Goal: Information Seeking & Learning: Learn about a topic

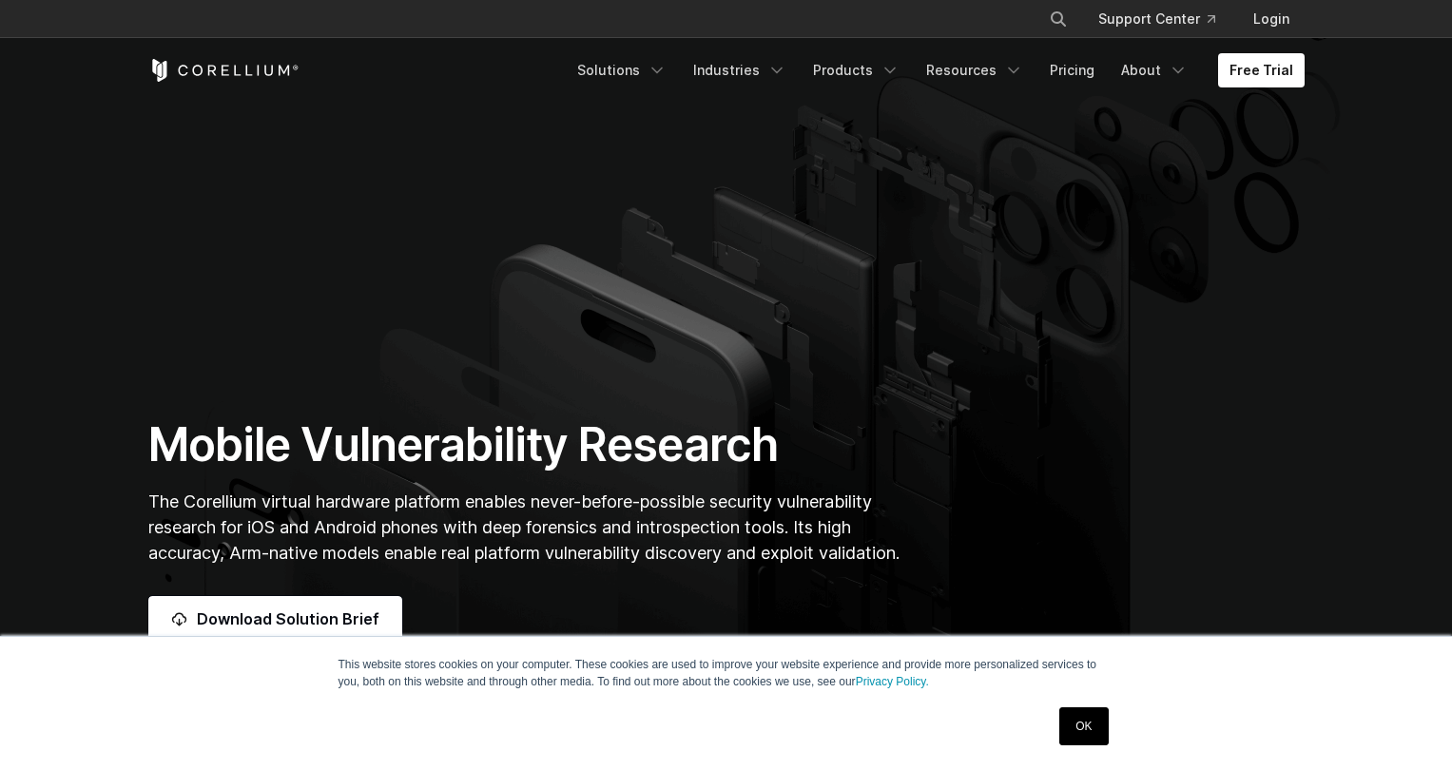
click at [1086, 731] on link "OK" at bounding box center [1083, 727] width 48 height 38
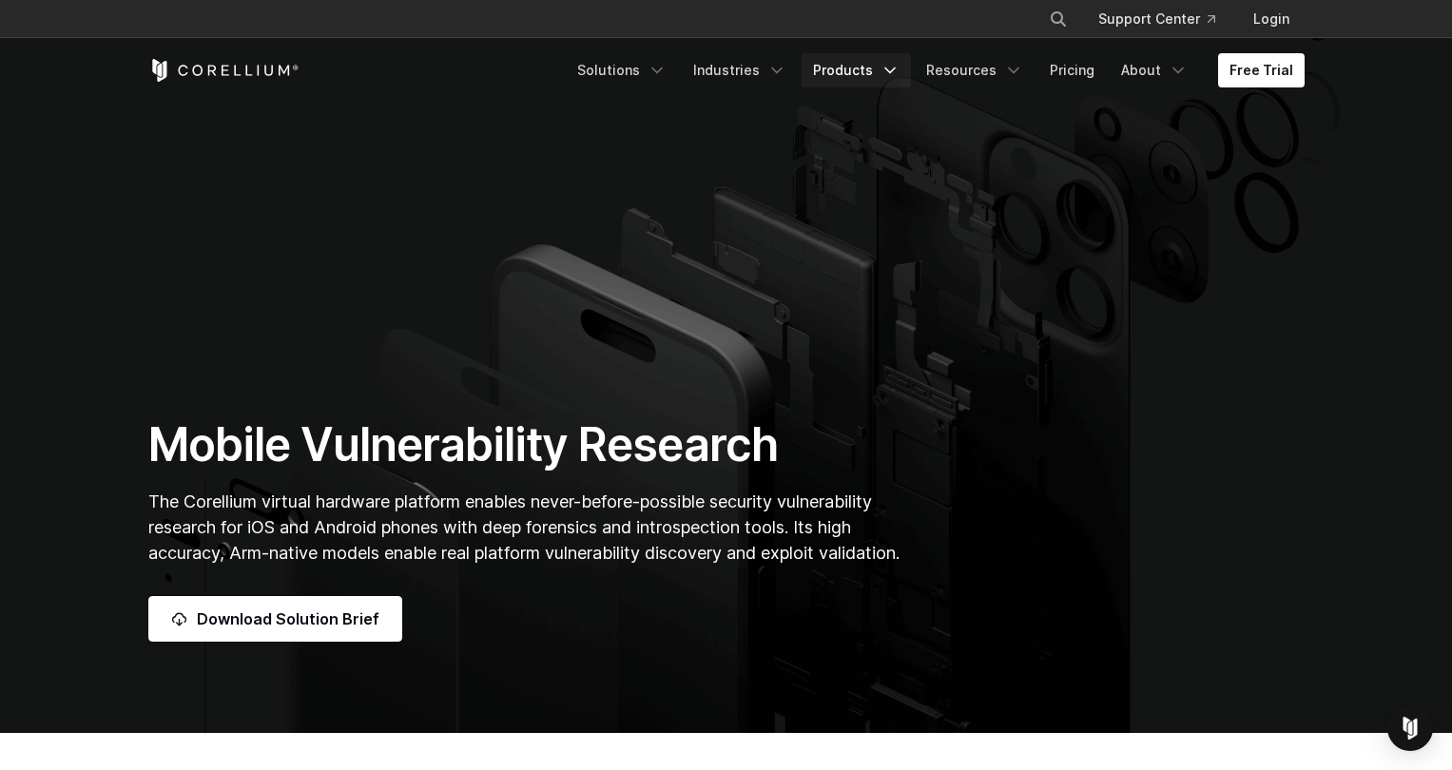
click at [862, 72] on link "Products" at bounding box center [856, 70] width 109 height 34
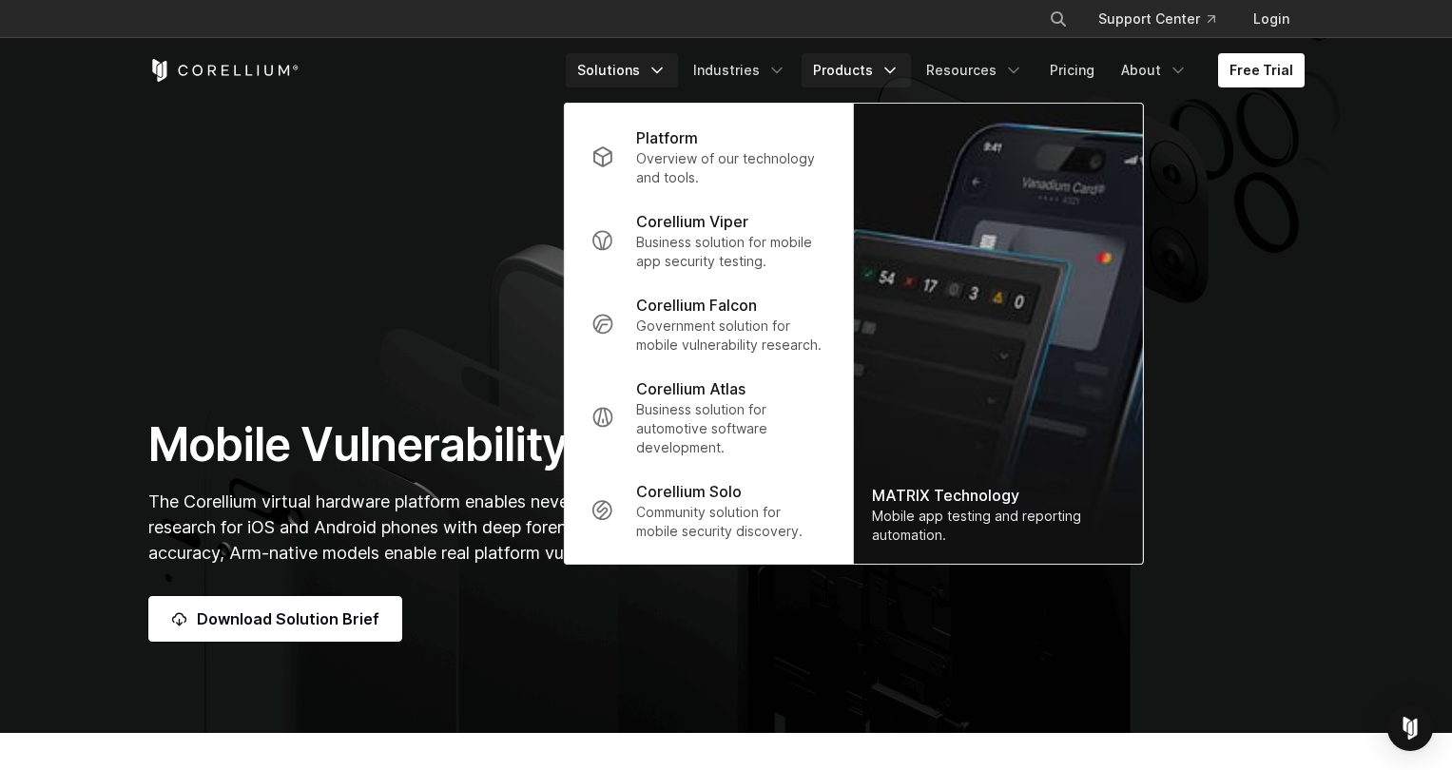
click at [655, 65] on link "Solutions" at bounding box center [622, 70] width 112 height 34
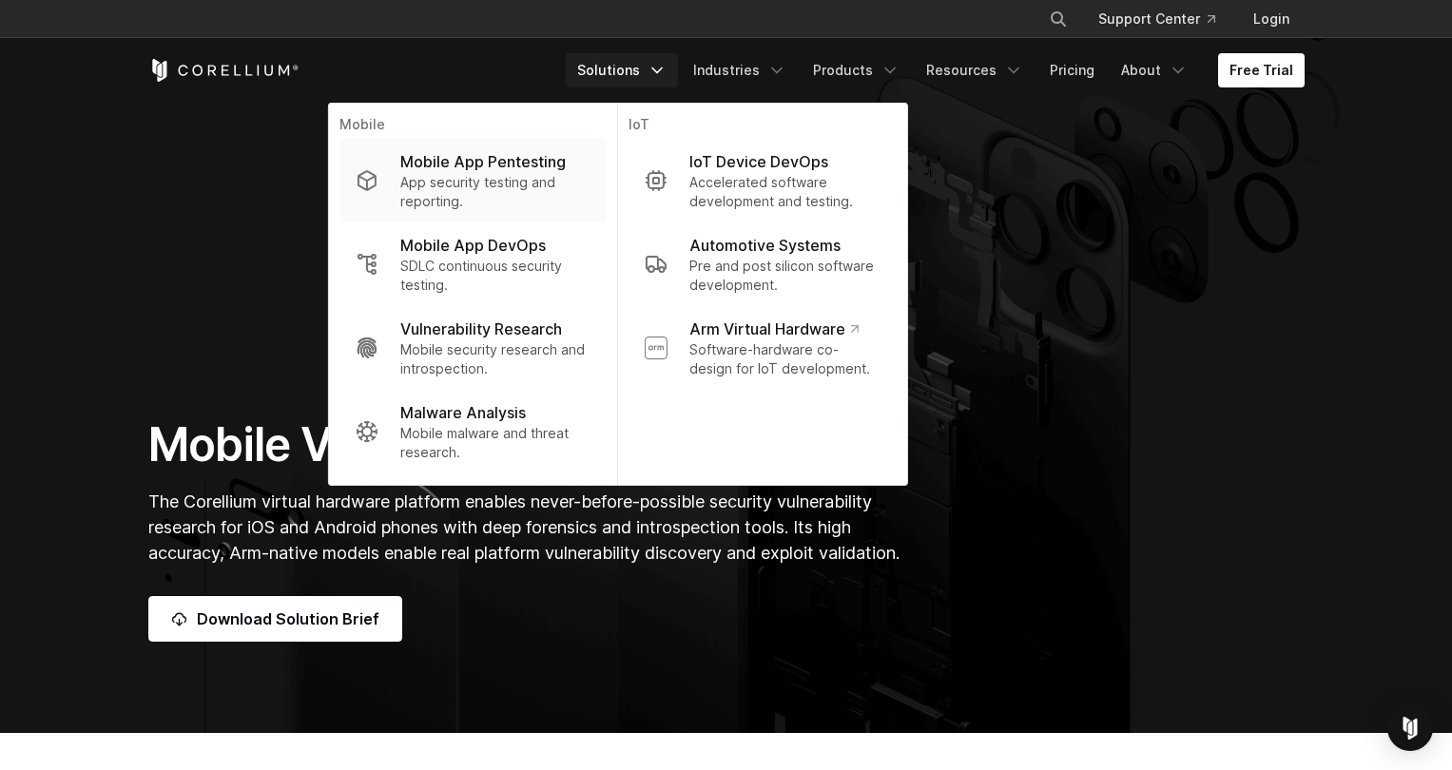
click at [560, 185] on p "App security testing and reporting." at bounding box center [494, 192] width 189 height 38
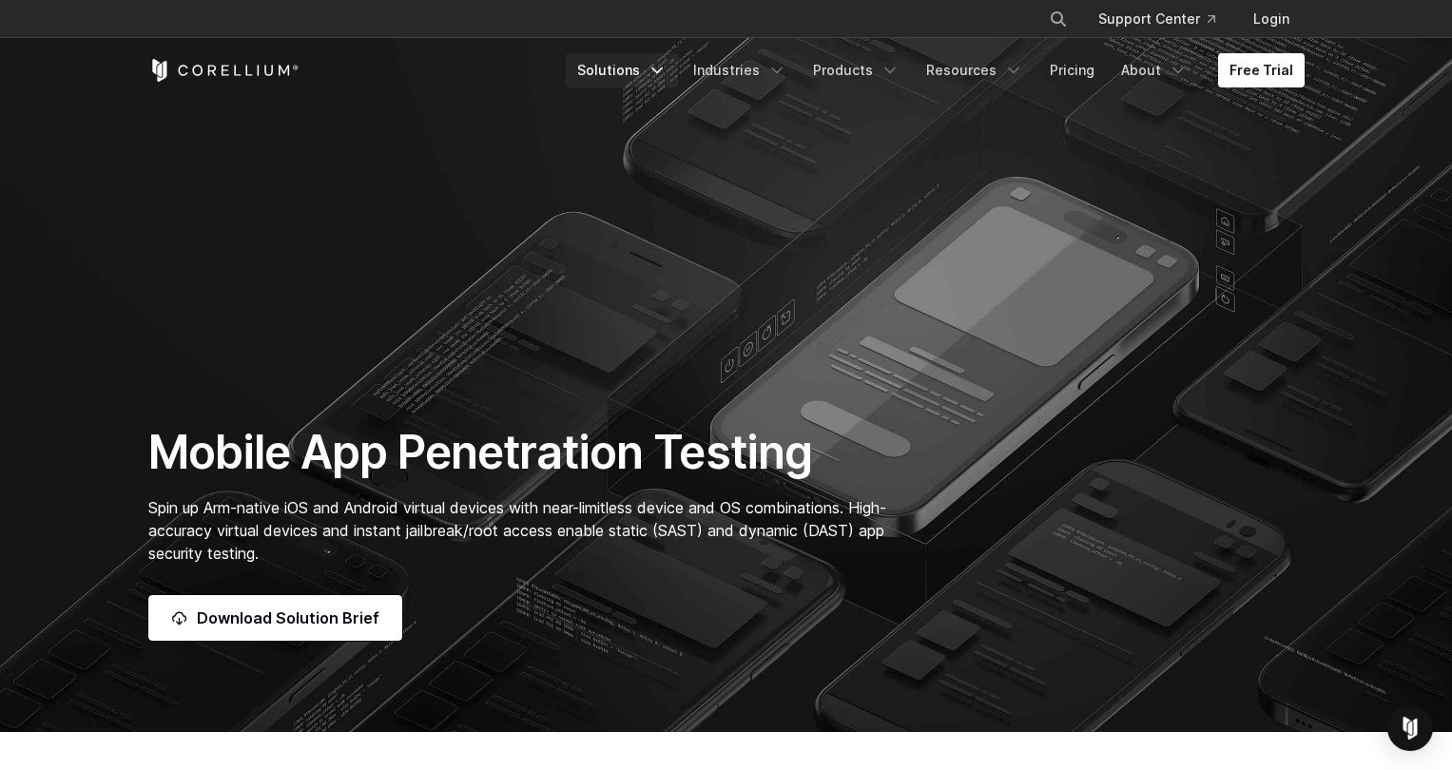
click at [660, 76] on link "Solutions" at bounding box center [622, 70] width 112 height 34
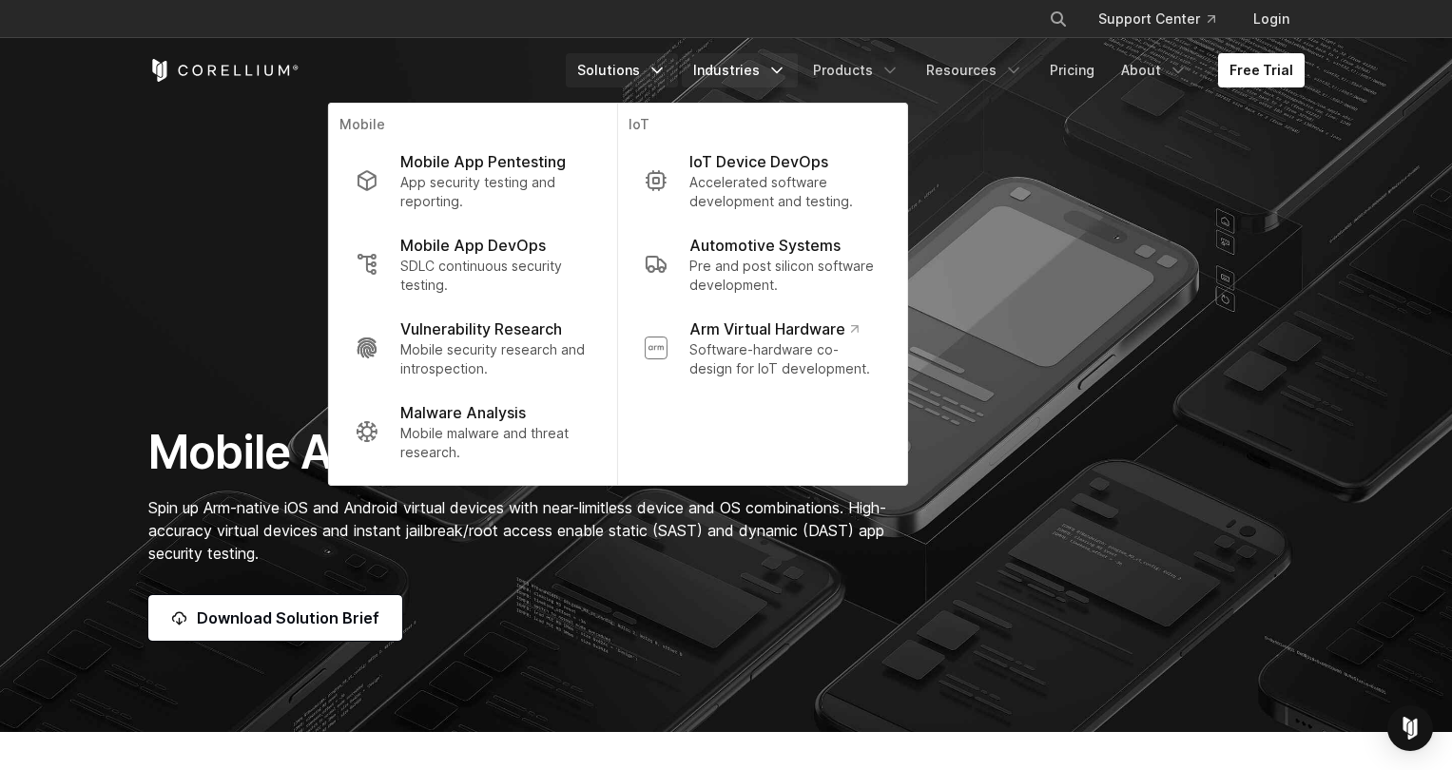
click at [798, 68] on link "Industries" at bounding box center [740, 70] width 116 height 34
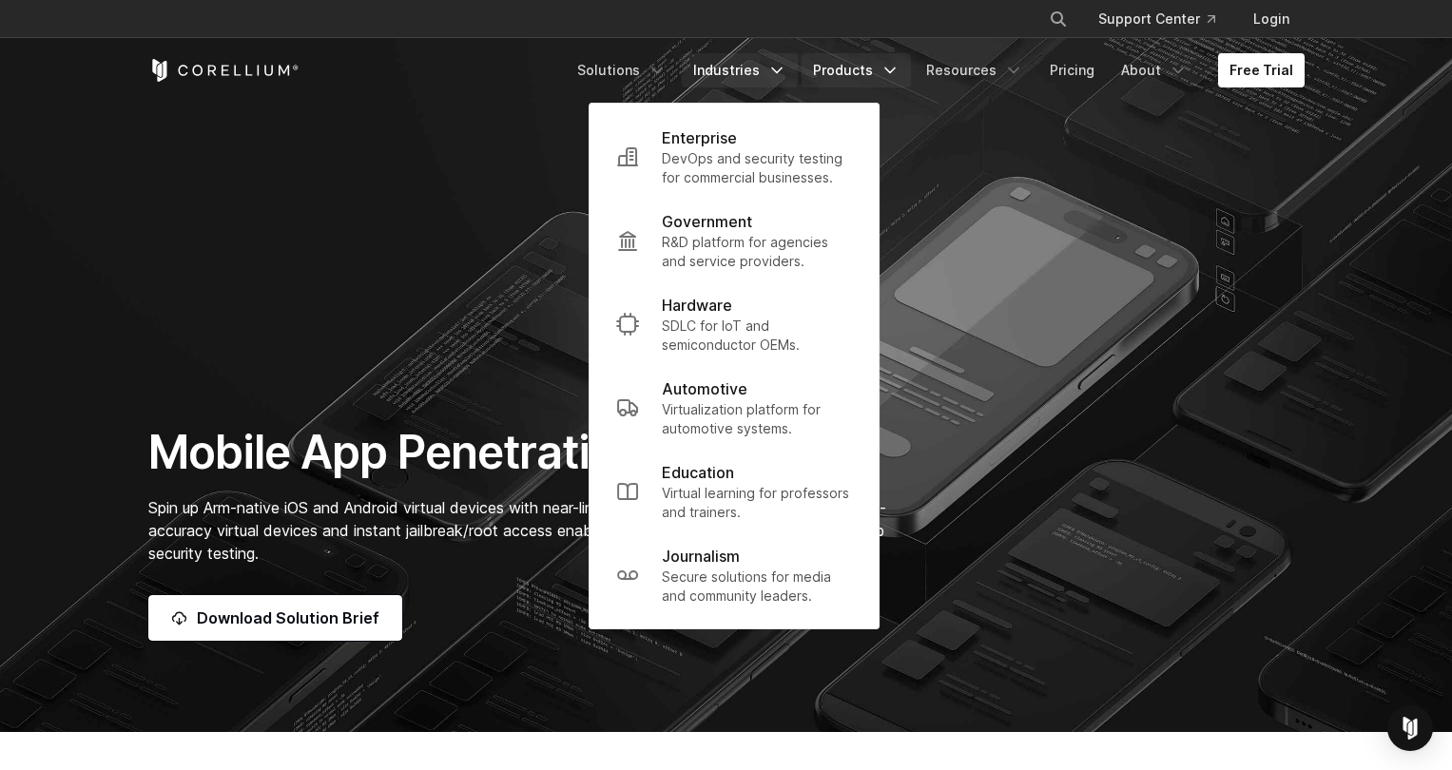
click at [839, 72] on link "Products" at bounding box center [856, 70] width 109 height 34
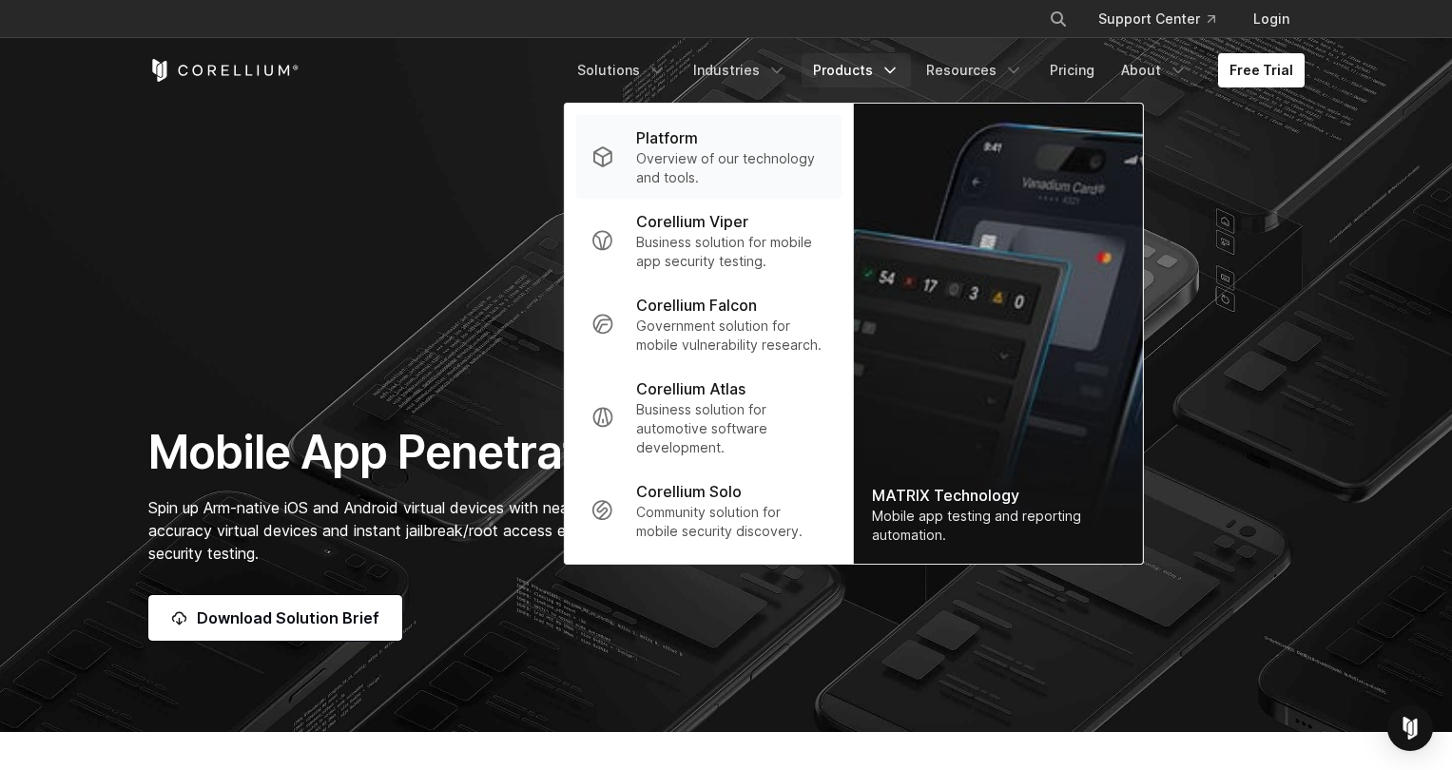
click at [721, 165] on p "Overview of our technology and tools." at bounding box center [730, 168] width 189 height 38
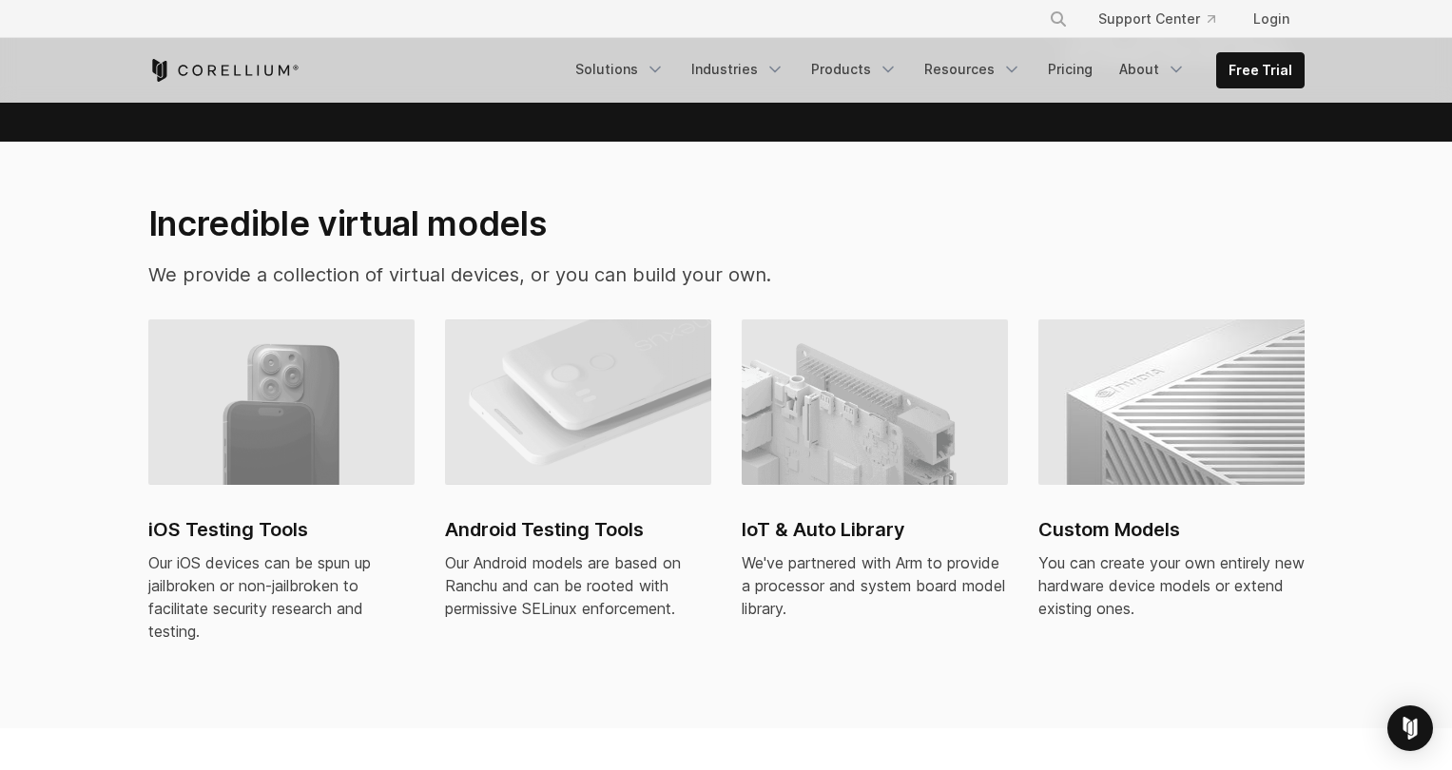
scroll to position [1321, 0]
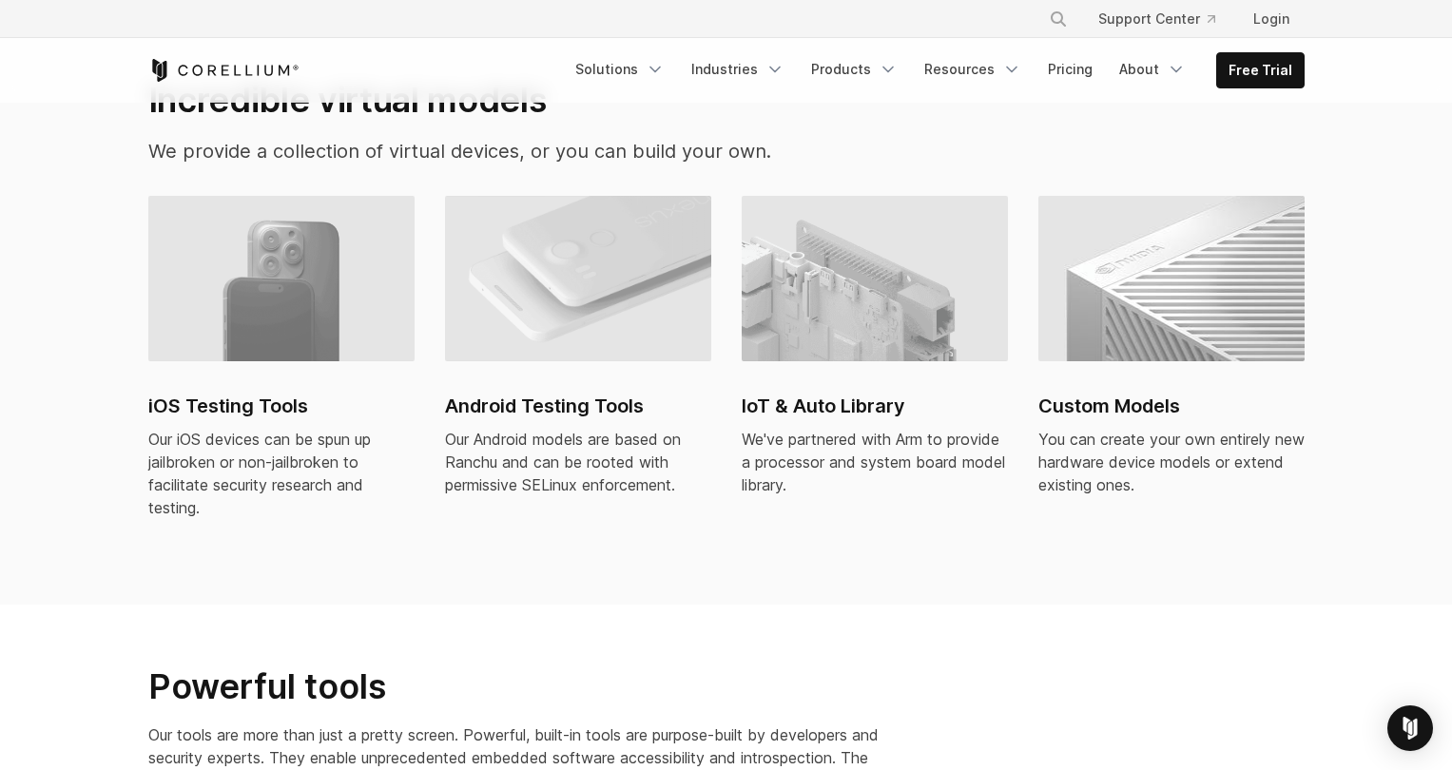
click at [241, 392] on h2 "iOS Testing Tools" at bounding box center [281, 406] width 266 height 29
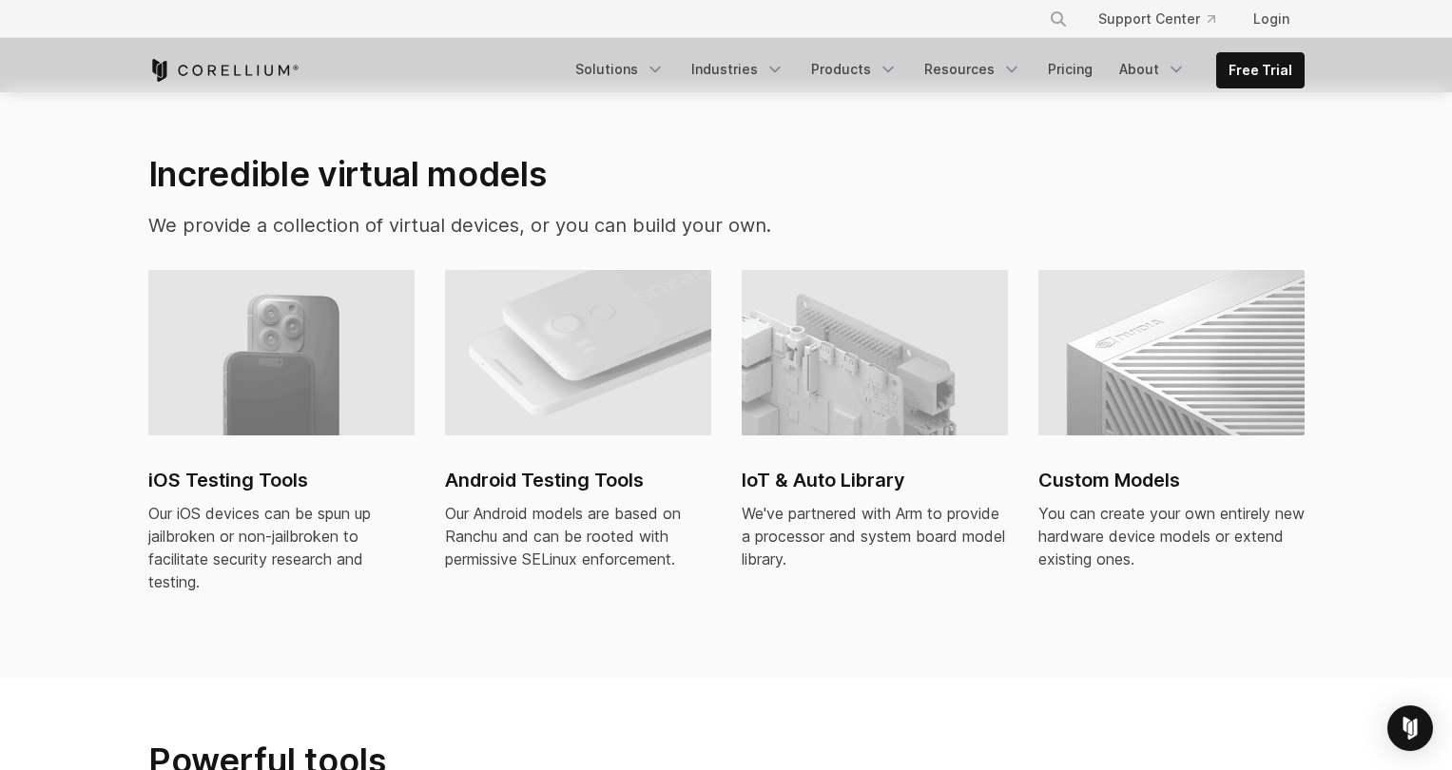
scroll to position [1256, 0]
